Goal: Check status: Check status

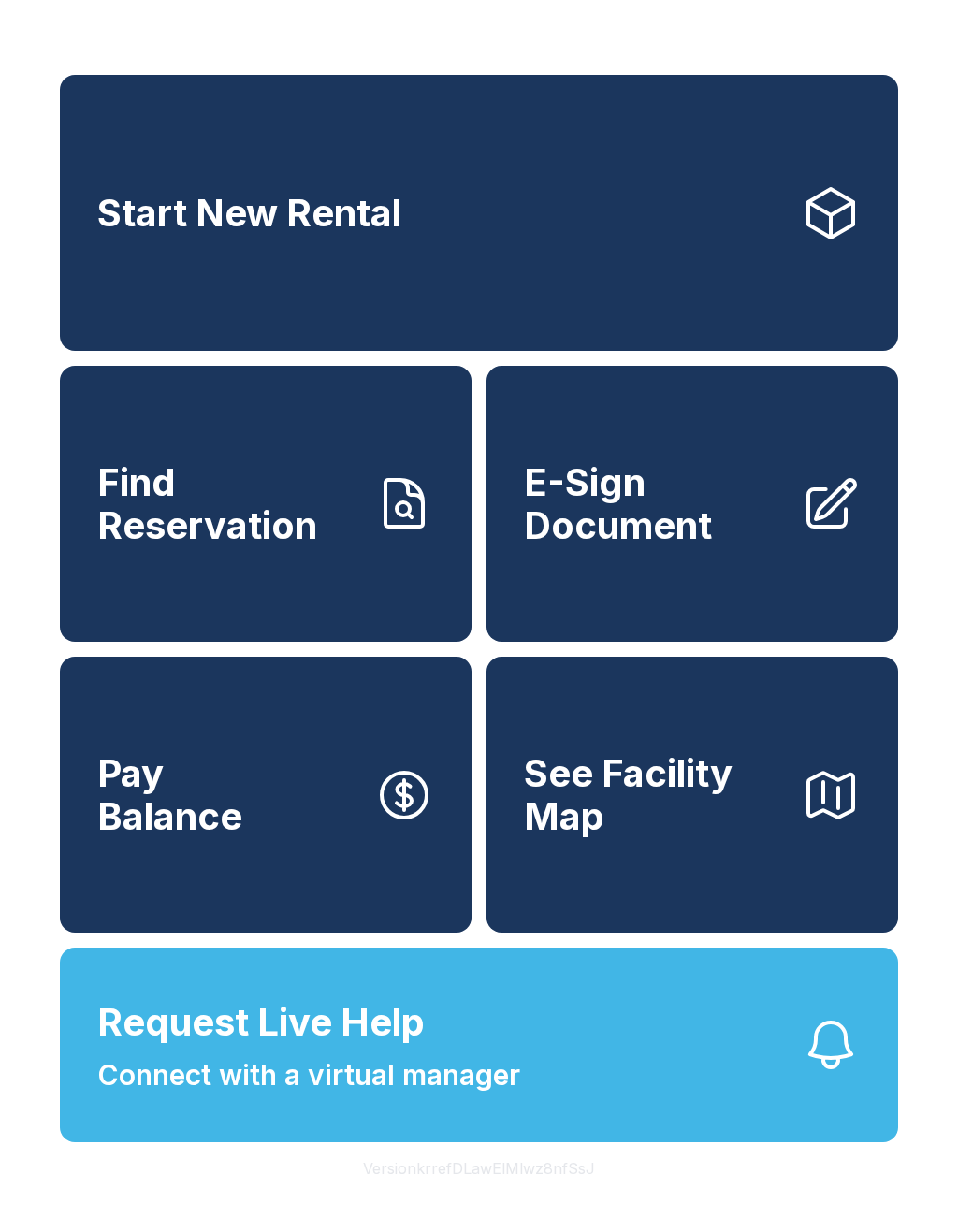
click at [164, 1096] on span "Connect with a virtual manager" at bounding box center [309, 1075] width 423 height 42
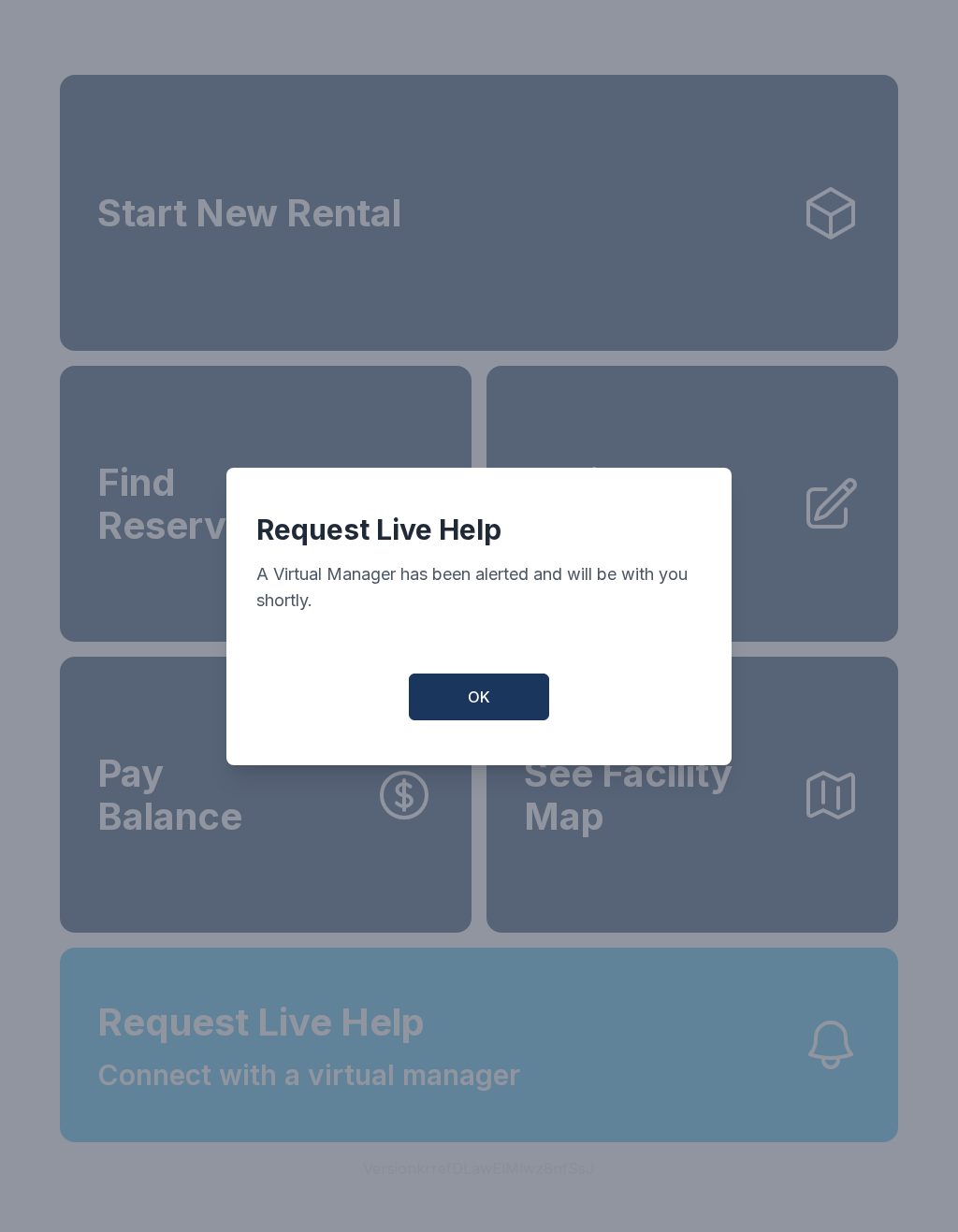
click at [474, 692] on button "OK" at bounding box center [479, 696] width 140 height 46
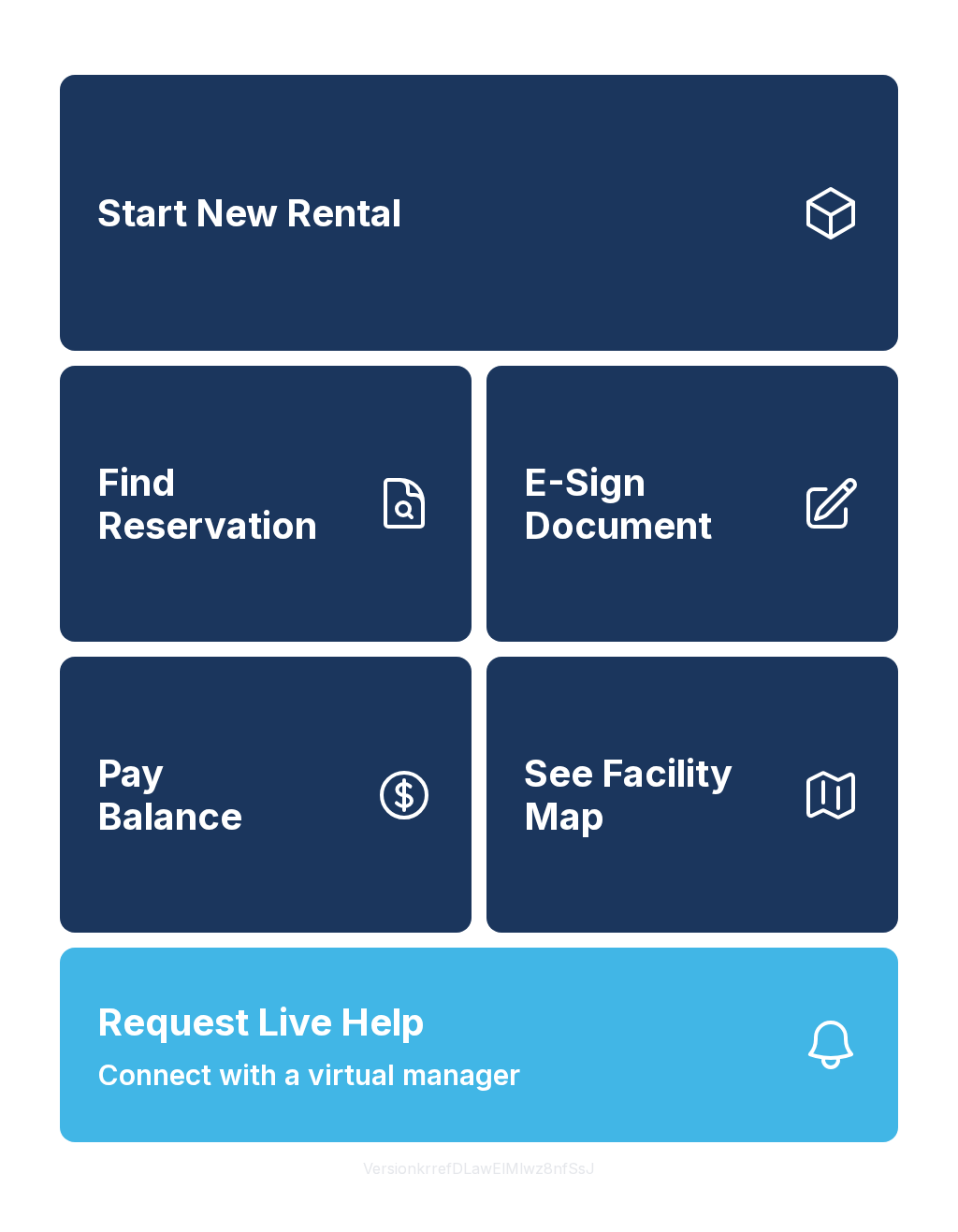
click at [221, 521] on span "Find Reservation" at bounding box center [228, 503] width 262 height 85
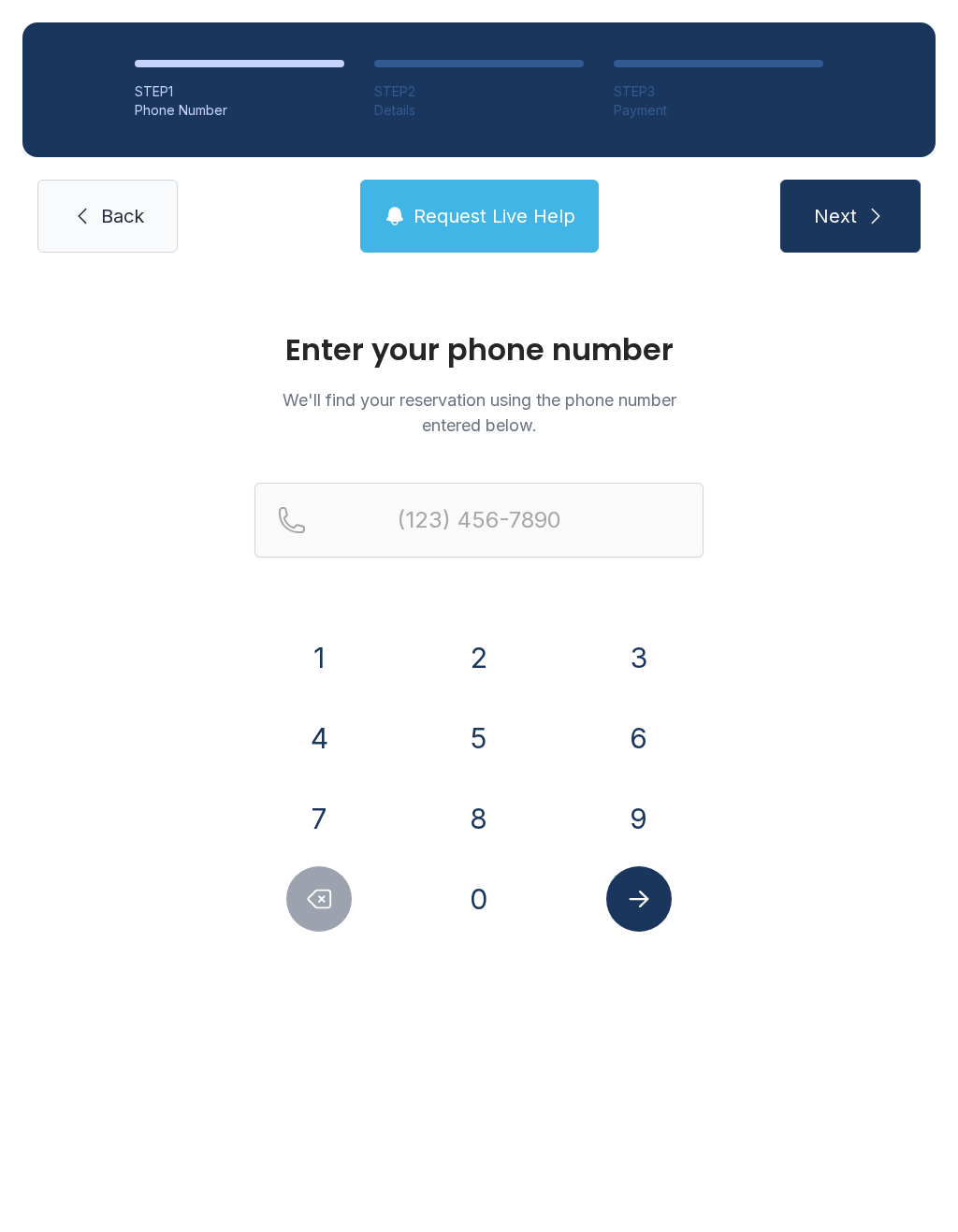
click at [458, 808] on button "8" at bounding box center [479, 818] width 65 height 65
click at [632, 639] on button "3" at bounding box center [639, 657] width 65 height 65
click at [500, 630] on div "2" at bounding box center [480, 657] width 130 height 65
click at [498, 664] on button "2" at bounding box center [479, 657] width 65 height 65
click at [640, 732] on button "6" at bounding box center [639, 737] width 65 height 65
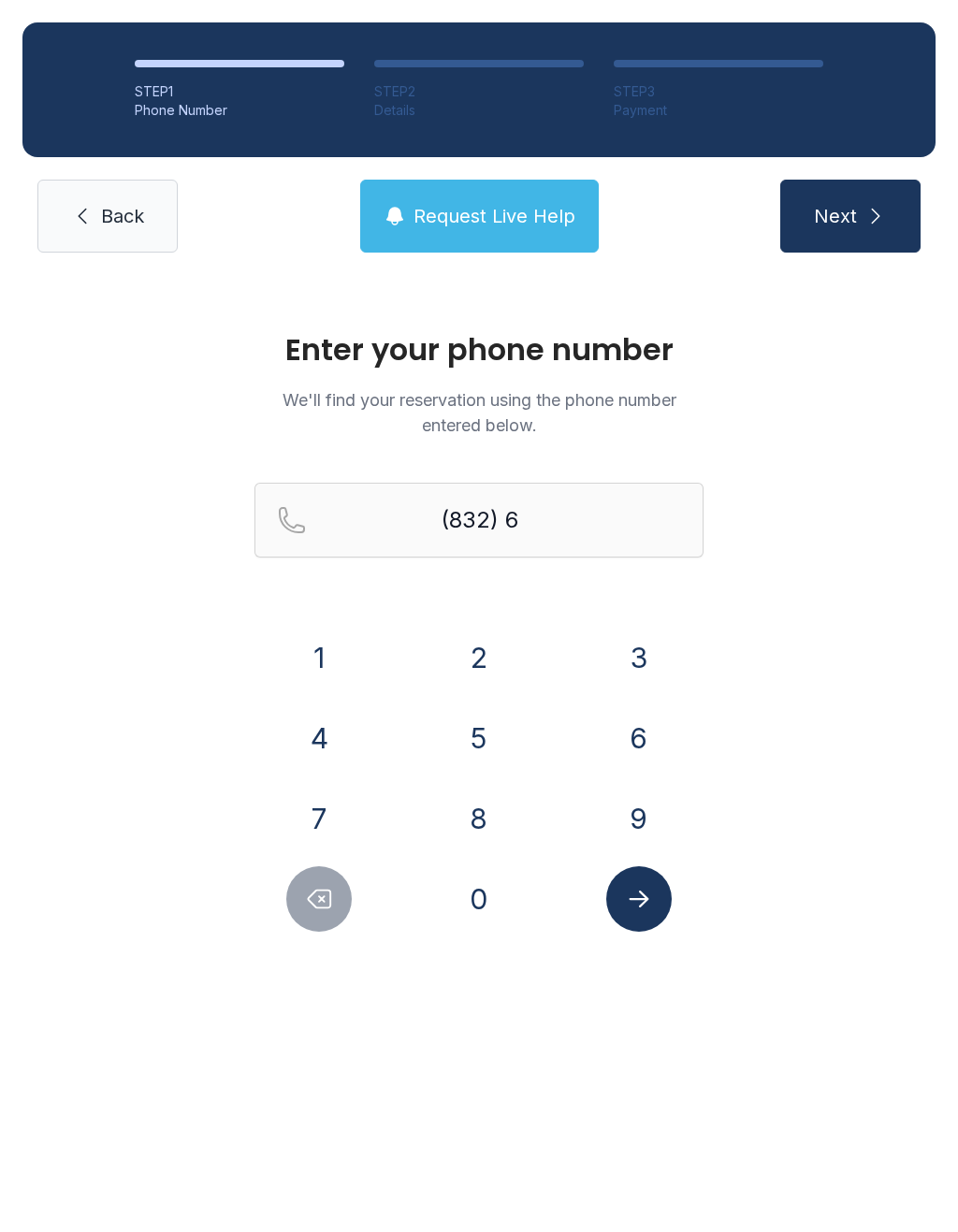
click at [649, 826] on button "9" at bounding box center [639, 818] width 65 height 65
click at [302, 655] on button "1" at bounding box center [319, 657] width 65 height 65
click at [490, 825] on button "8" at bounding box center [479, 818] width 65 height 65
click at [490, 824] on button "8" at bounding box center [479, 818] width 65 height 65
click at [491, 661] on button "2" at bounding box center [479, 657] width 65 height 65
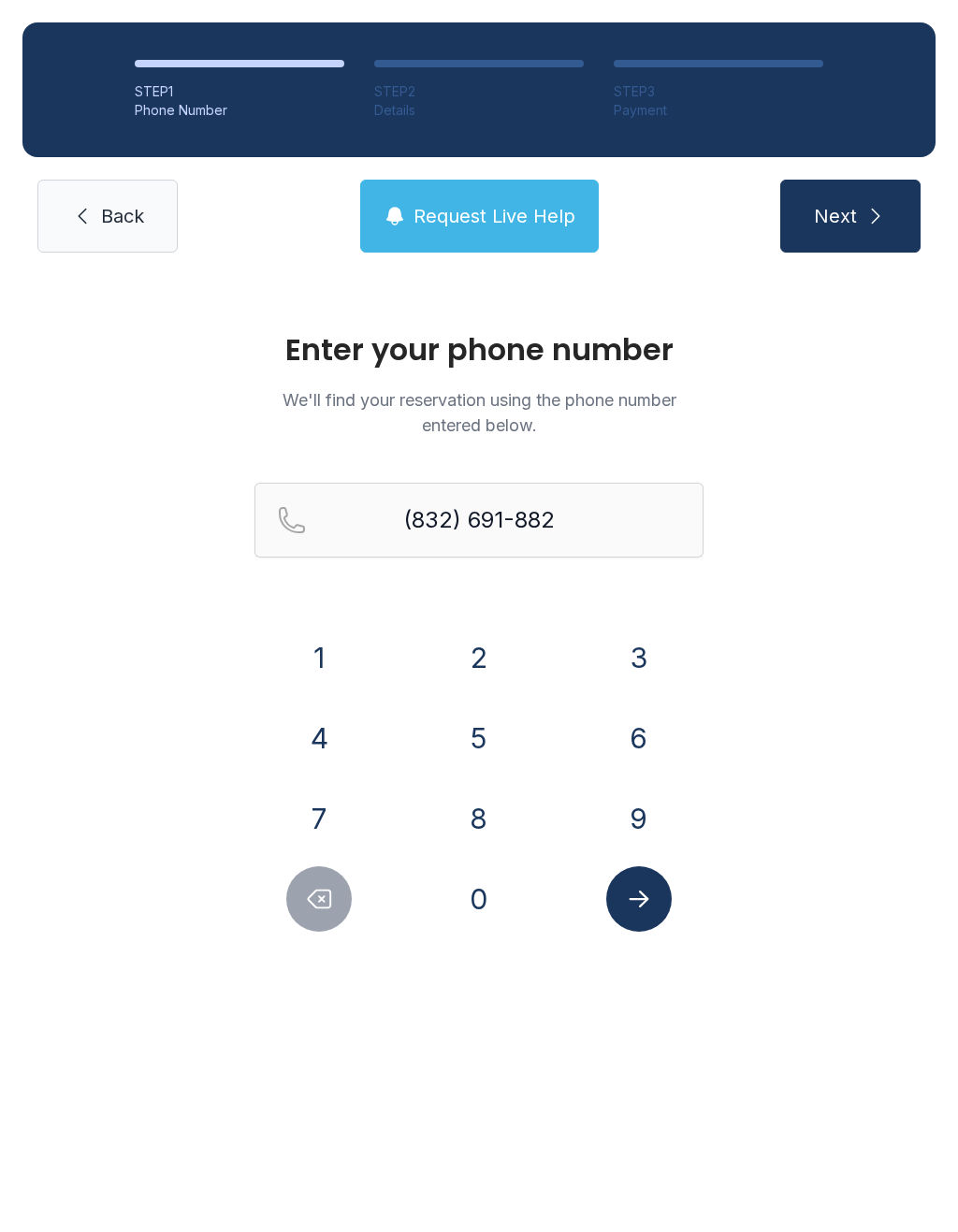
click at [490, 661] on button "2" at bounding box center [479, 657] width 65 height 65
type input "[PHONE_NUMBER]"
click at [660, 913] on button "Submit lookup form" at bounding box center [639, 898] width 65 height 65
